Goal: Task Accomplishment & Management: Manage account settings

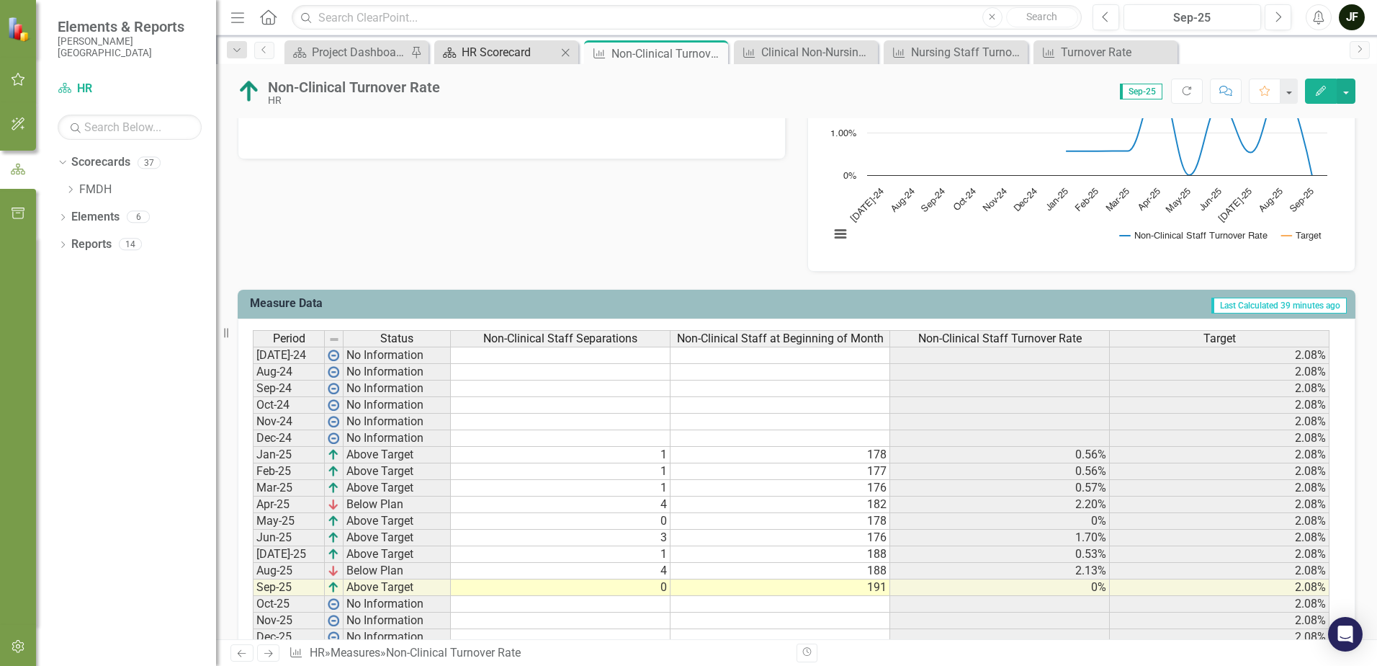
scroll to position [405, 0]
click at [520, 50] on div "HR Scorecard" at bounding box center [509, 52] width 95 height 18
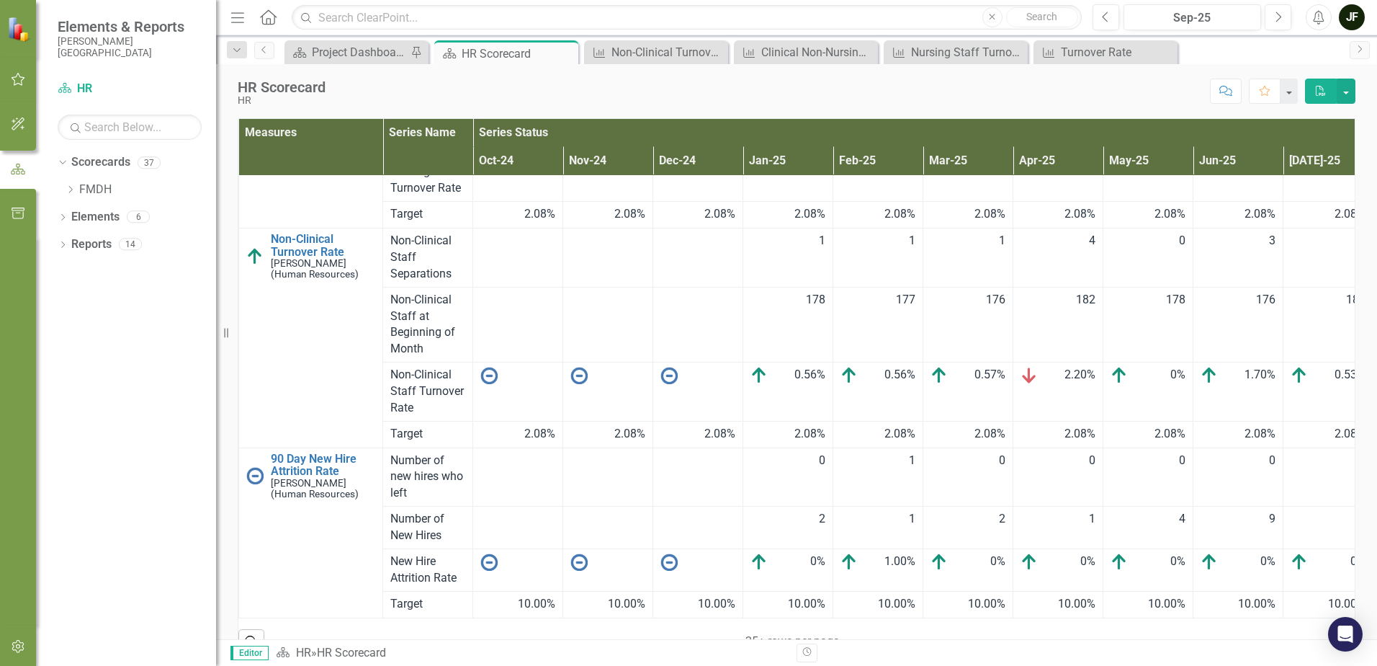
scroll to position [671, 0]
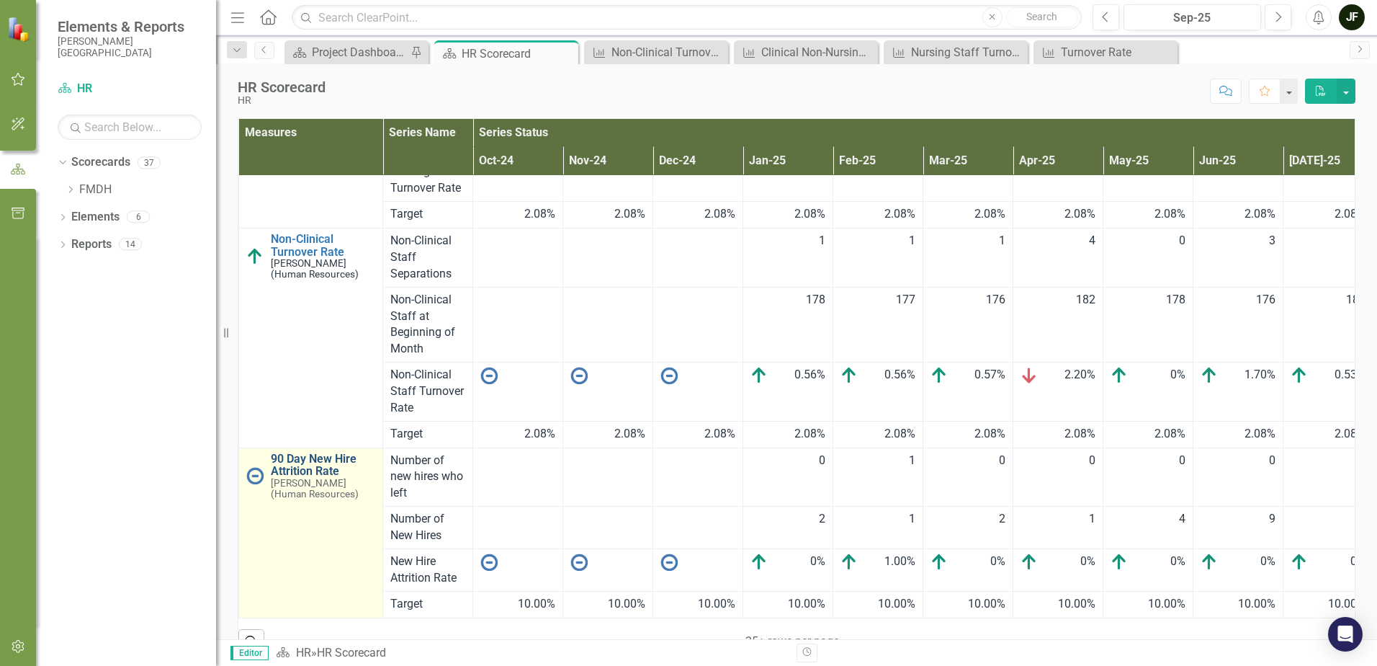
click at [316, 452] on link "90 Day New Hire Attrition Rate" at bounding box center [323, 464] width 104 height 25
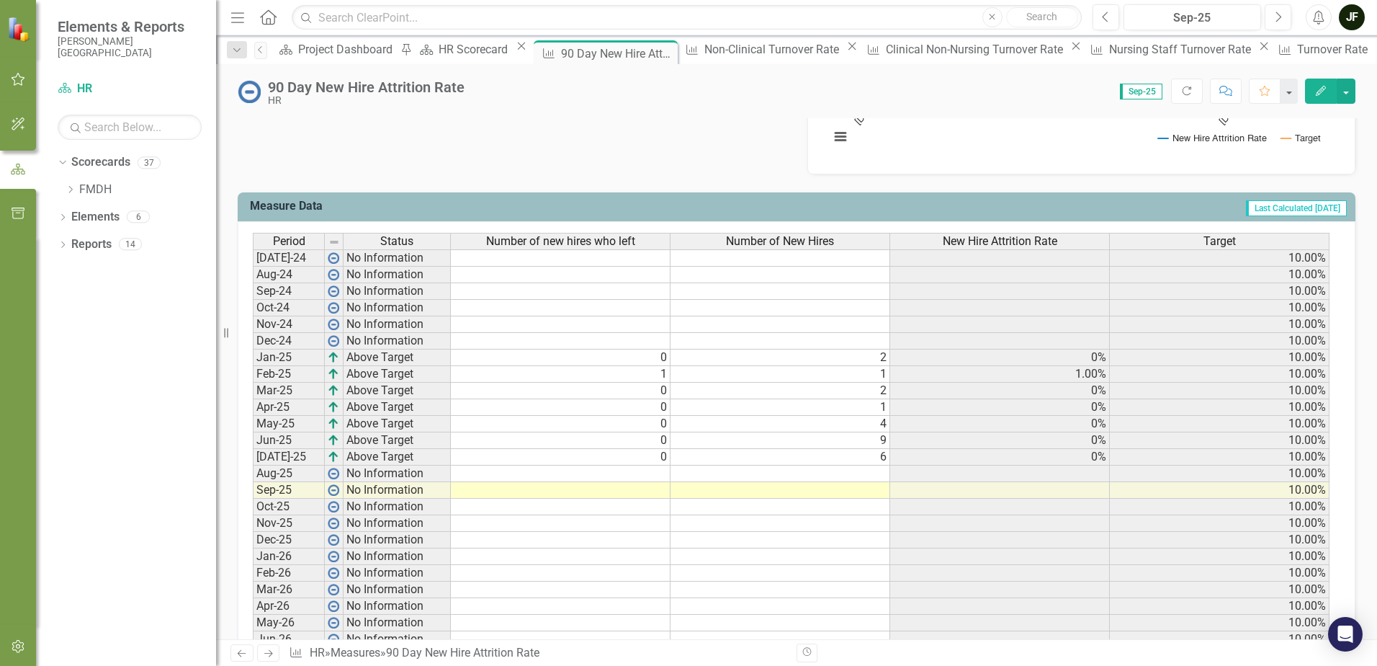
scroll to position [504, 0]
click at [646, 474] on td at bounding box center [561, 473] width 220 height 17
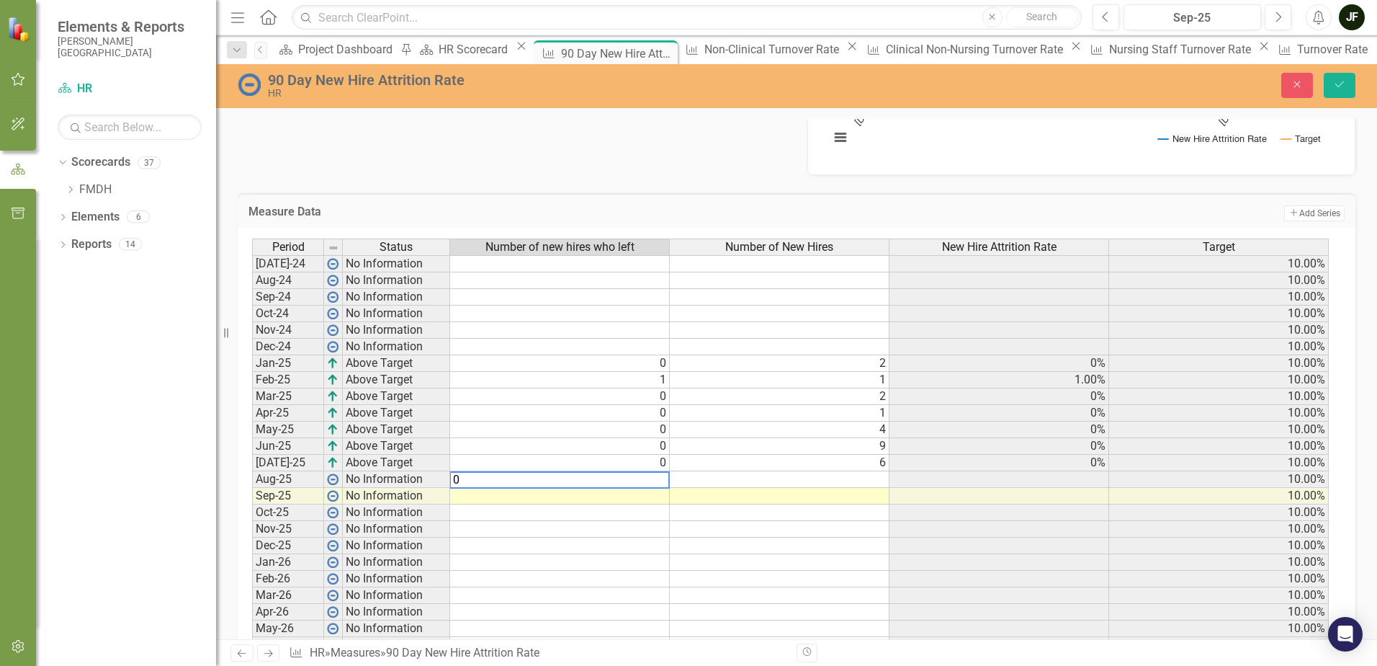
type textarea "0"
click at [646, 501] on td at bounding box center [560, 496] width 220 height 17
type textarea "0"
click at [764, 500] on td at bounding box center [780, 496] width 220 height 17
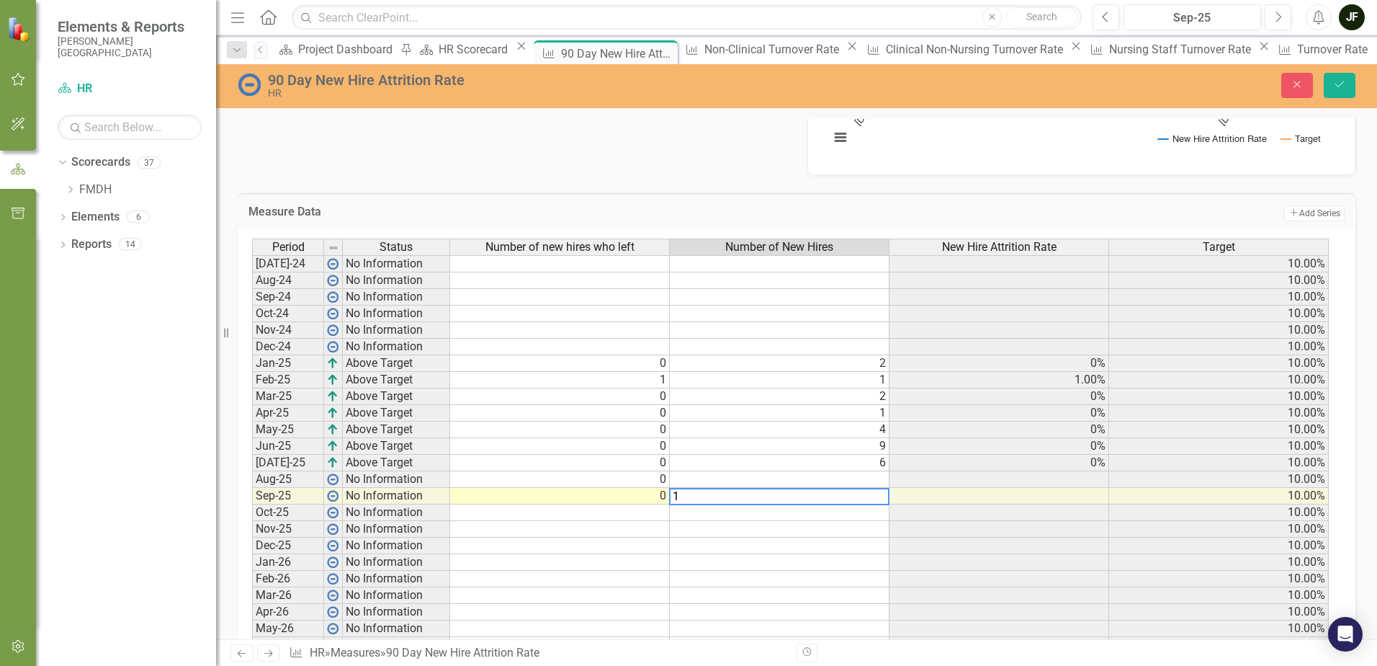
type textarea "1"
click at [754, 519] on td at bounding box center [780, 512] width 220 height 17
click at [1345, 85] on icon "Save" at bounding box center [1340, 84] width 13 height 10
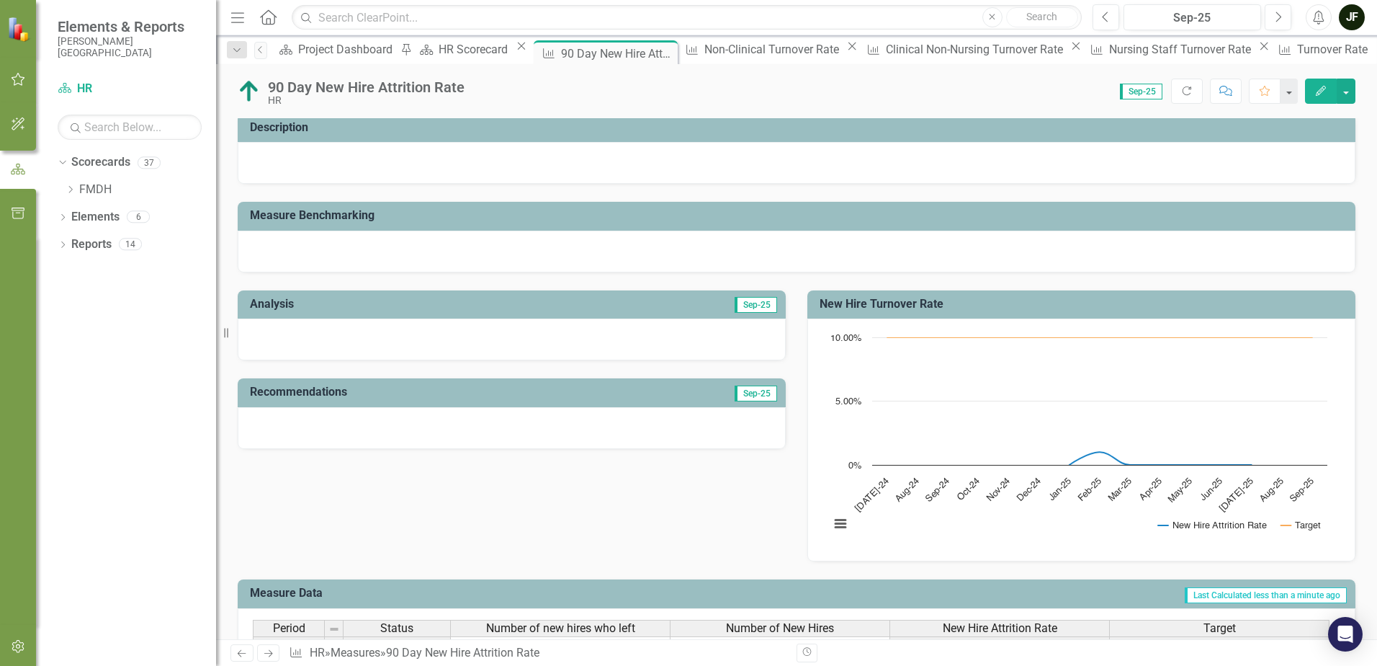
scroll to position [0, 0]
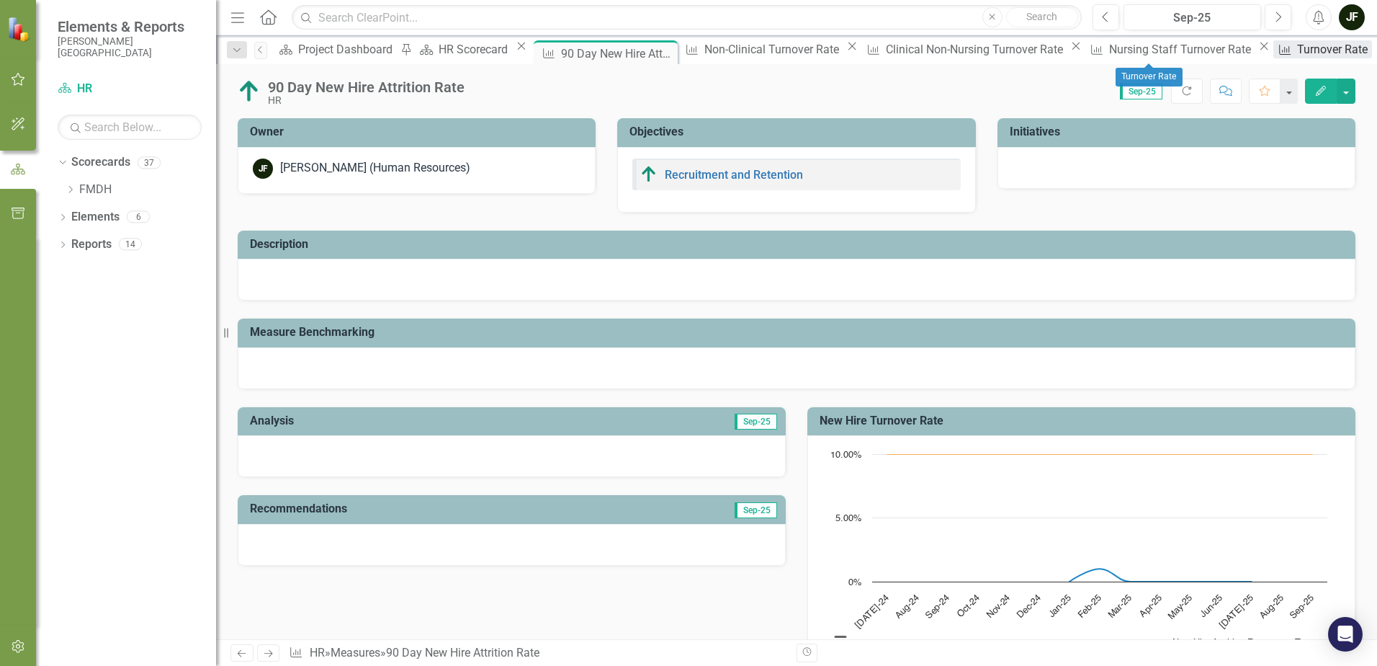
click at [1298, 55] on div "Turnover Rate" at bounding box center [1335, 49] width 75 height 18
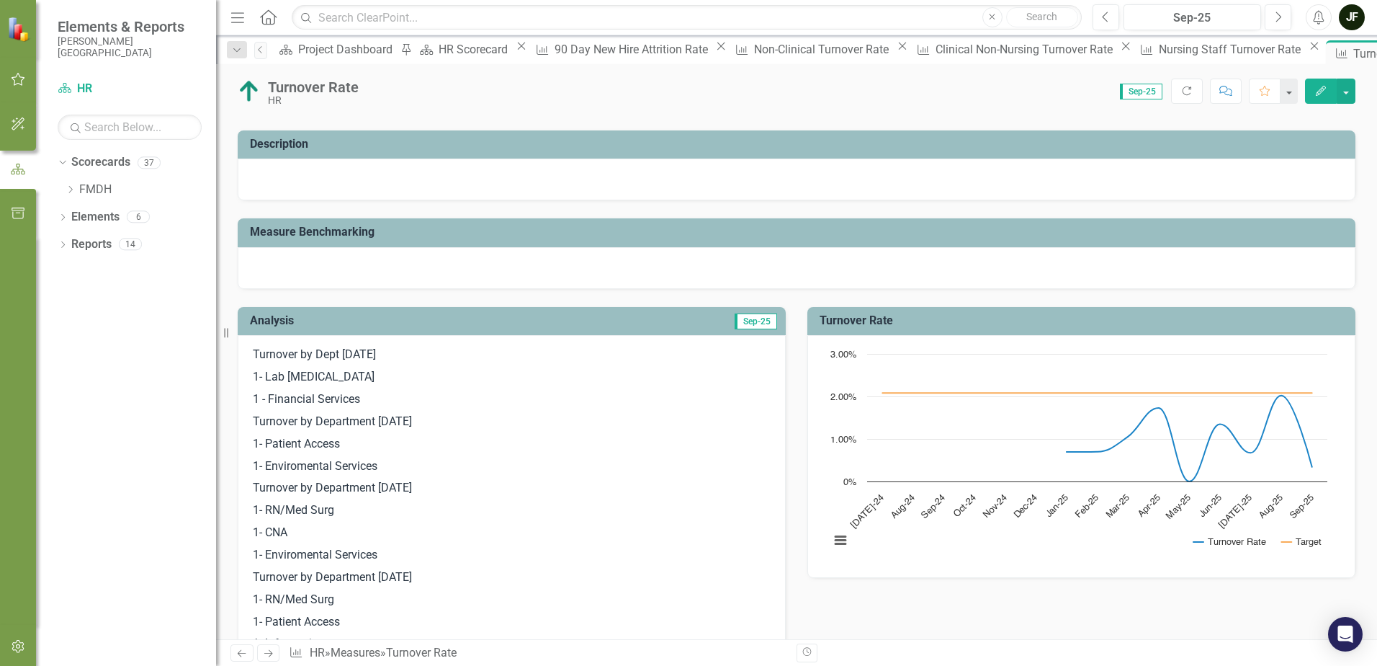
scroll to position [90, 0]
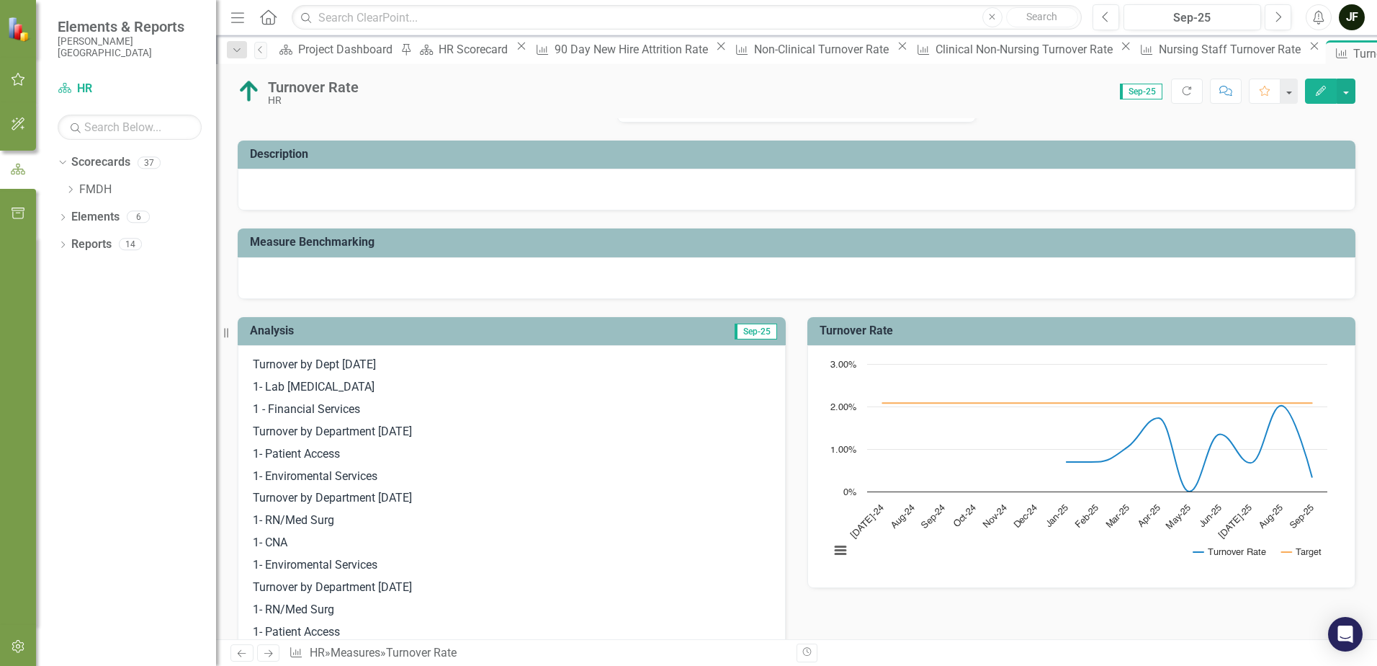
click at [442, 275] on div at bounding box center [797, 278] width 1118 height 42
click at [423, 275] on div at bounding box center [797, 278] width 1118 height 42
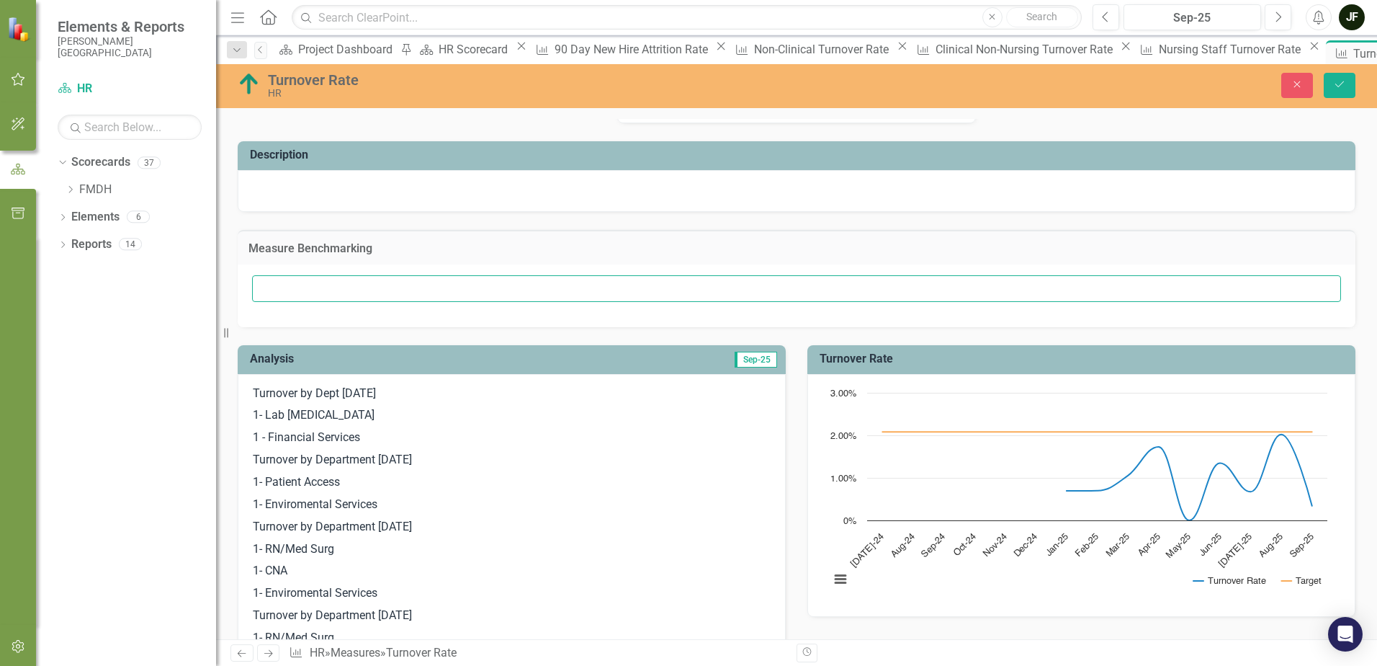
click at [358, 282] on input "text" at bounding box center [796, 288] width 1089 height 27
type input "Turnover Goal for the year is to be under 20%."
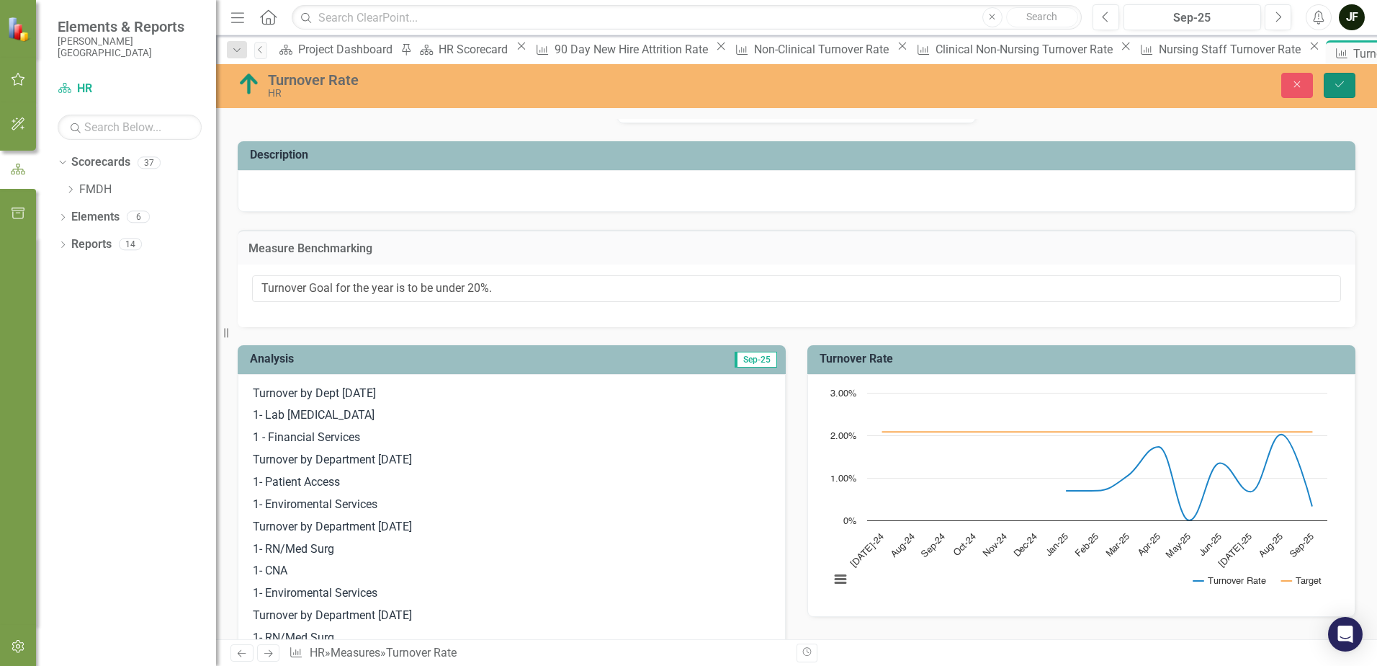
click at [1337, 81] on icon "Save" at bounding box center [1340, 84] width 13 height 10
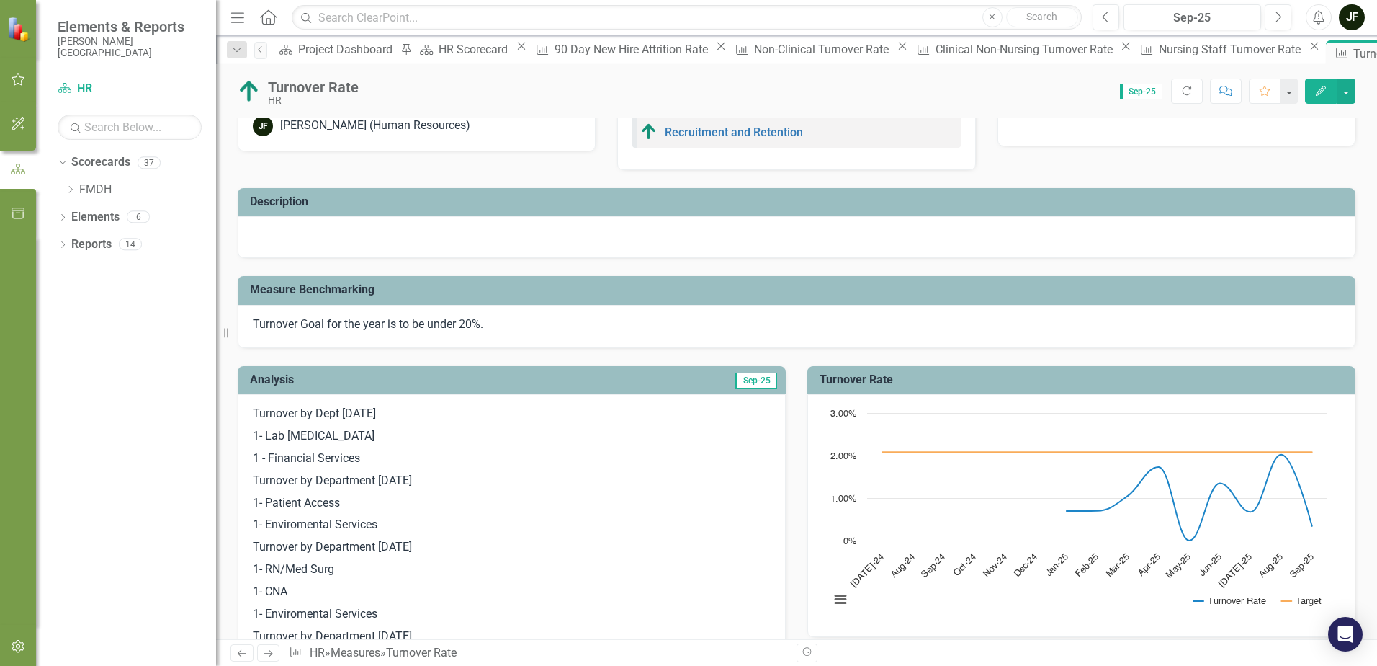
scroll to position [0, 0]
